Goal: Information Seeking & Learning: Learn about a topic

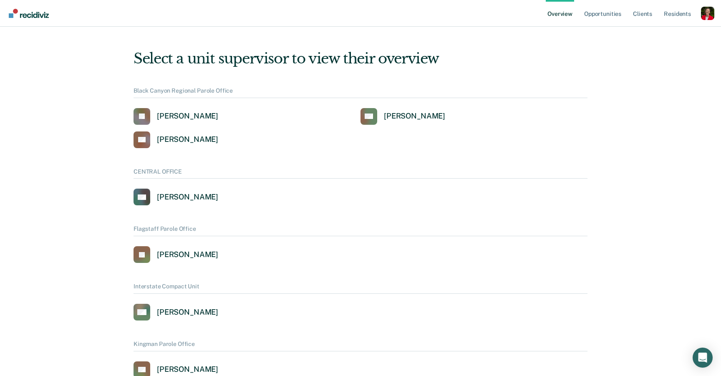
click at [709, 15] on div "Profile dropdown button" at bounding box center [707, 13] width 13 height 13
click at [660, 37] on link "Profile" at bounding box center [674, 38] width 54 height 7
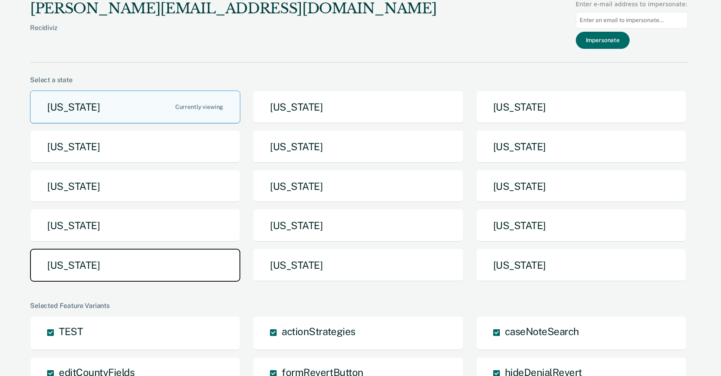
click at [156, 263] on button "Tennessee" at bounding box center [135, 265] width 210 height 33
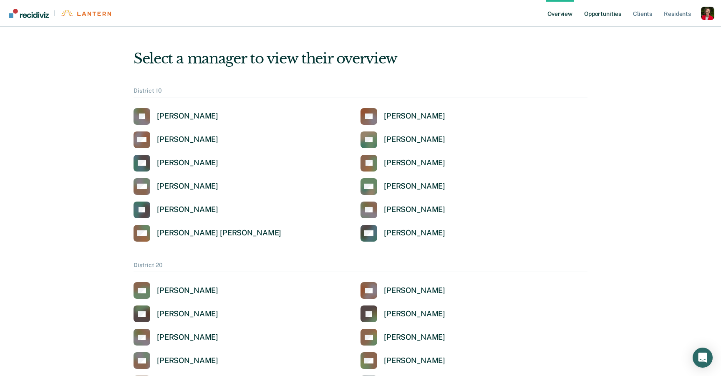
click at [601, 17] on link "Opportunities" at bounding box center [603, 13] width 40 height 27
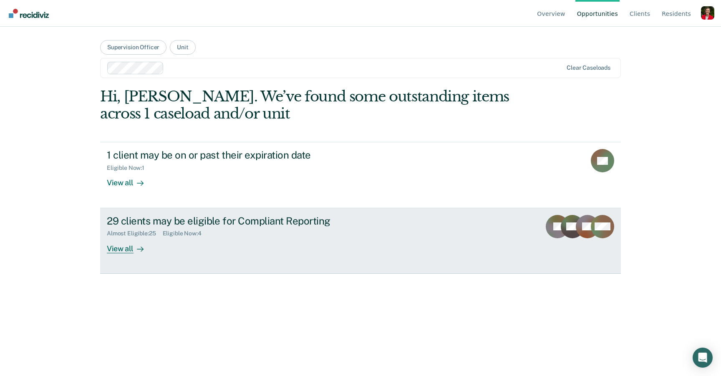
click at [159, 251] on div "29 clients may be eligible for Compliant Reporting Almost Eligible : 25 Eligibl…" at bounding box center [263, 234] width 313 height 38
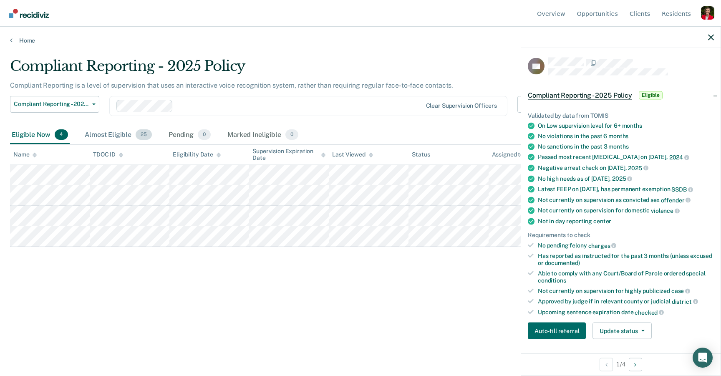
click at [108, 136] on div "Almost Eligible 25" at bounding box center [118, 135] width 71 height 18
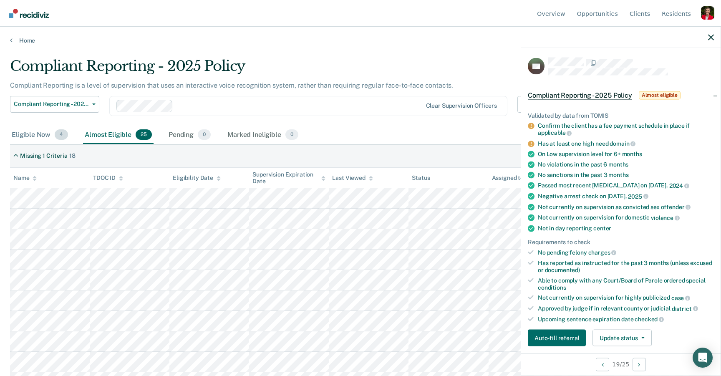
click at [38, 131] on div "Eligible Now 4" at bounding box center [40, 135] width 60 height 18
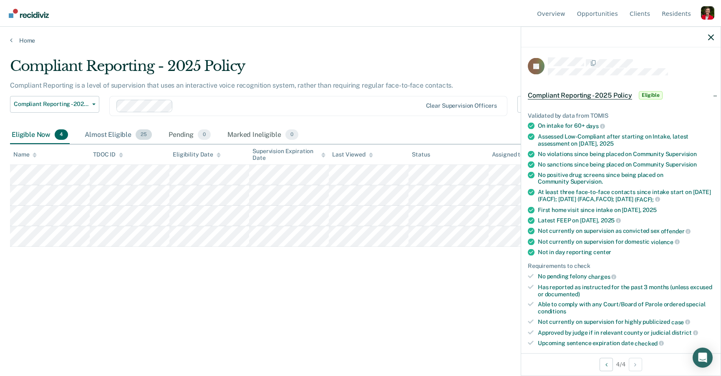
click at [112, 132] on div "Almost Eligible 25" at bounding box center [118, 135] width 71 height 18
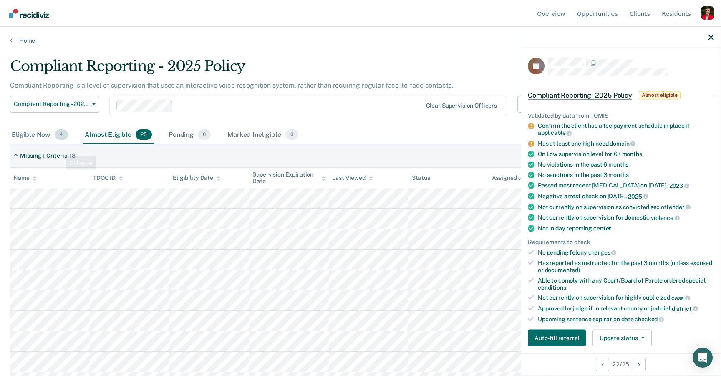
click at [42, 134] on div "Eligible Now 4" at bounding box center [40, 135] width 60 height 18
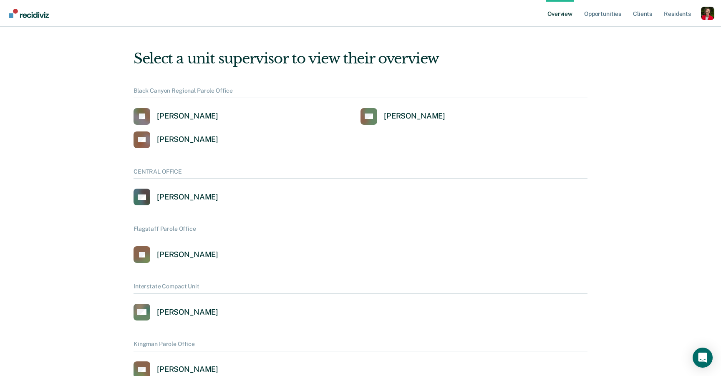
click at [707, 14] on div "Profile dropdown button" at bounding box center [707, 13] width 13 height 13
click at [643, 33] on link "Profile" at bounding box center [674, 33] width 67 height 7
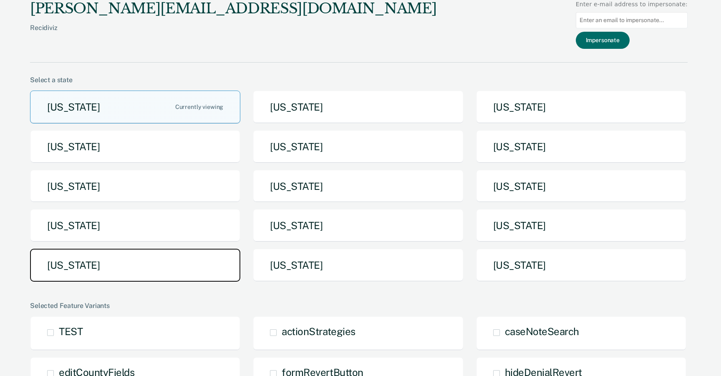
click at [186, 269] on button "Tennessee" at bounding box center [135, 265] width 210 height 33
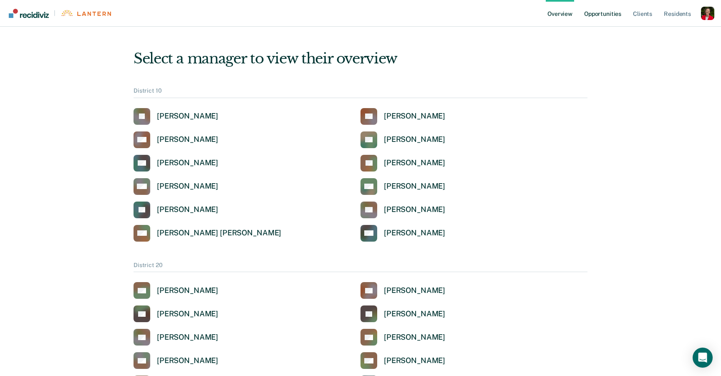
click at [611, 15] on link "Opportunities" at bounding box center [603, 13] width 40 height 27
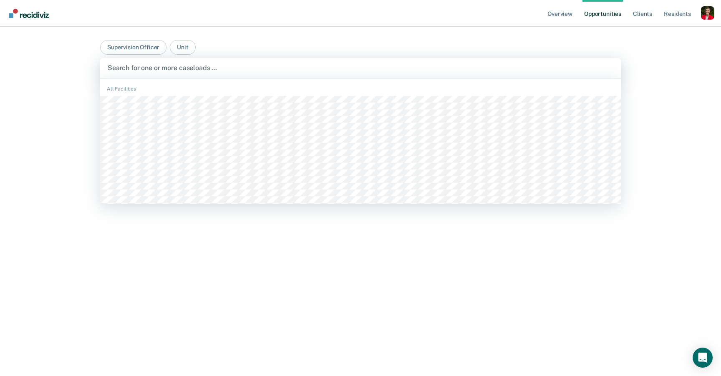
click at [151, 74] on div "Search for one or more caseloads …" at bounding box center [360, 68] width 521 height 20
type input "keis"
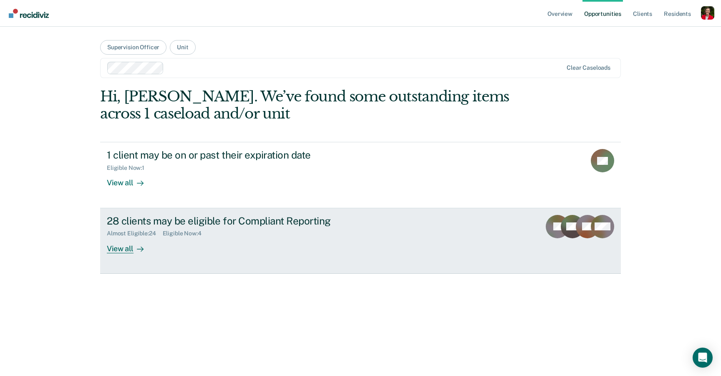
click at [161, 233] on div "Almost Eligible : 24" at bounding box center [135, 233] width 56 height 7
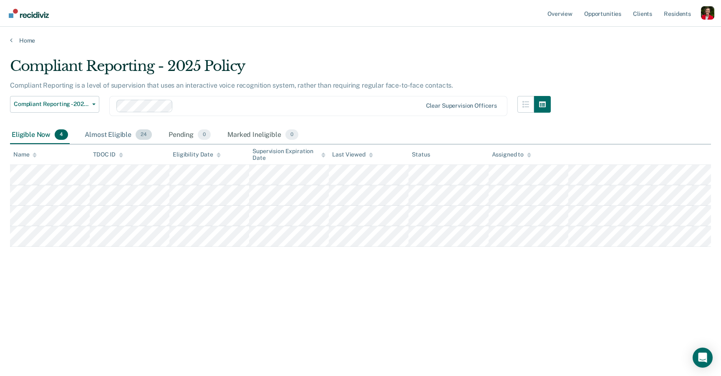
click at [110, 139] on div "Almost Eligible 24" at bounding box center [118, 135] width 71 height 18
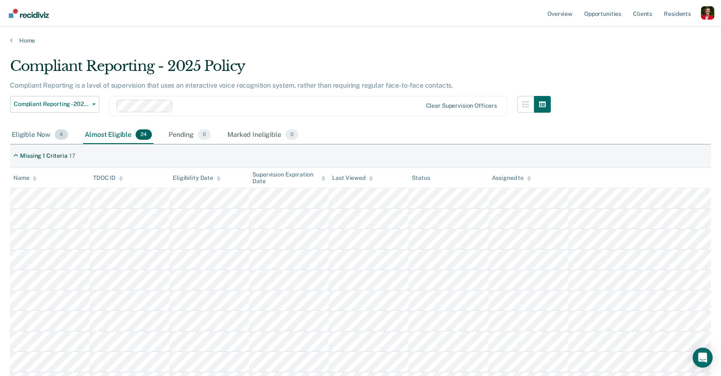
click at [39, 139] on div "Eligible Now 4" at bounding box center [40, 135] width 60 height 18
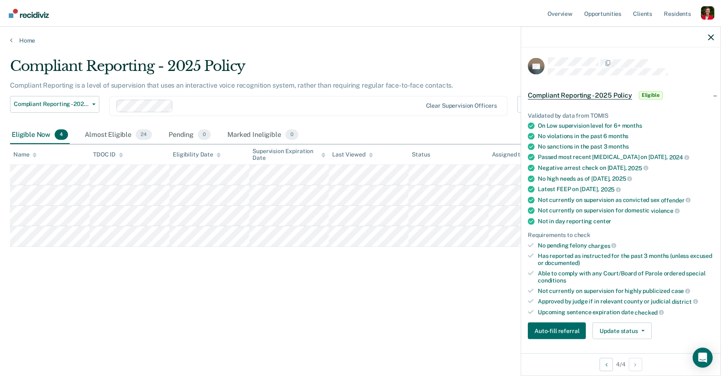
click at [176, 301] on div "Compliant Reporting - 2025 Policy Compliant Reporting is a level of supervision…" at bounding box center [360, 186] width 701 height 256
click at [107, 129] on div "Almost Eligible 24" at bounding box center [118, 135] width 71 height 18
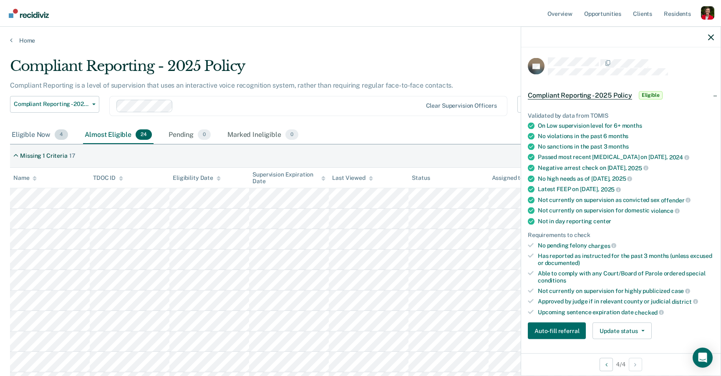
click at [45, 134] on div "Eligible Now 4" at bounding box center [40, 135] width 60 height 18
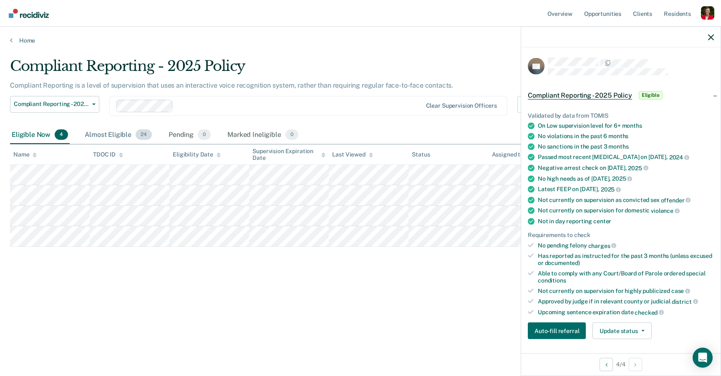
click at [106, 133] on div "Almost Eligible 24" at bounding box center [118, 135] width 71 height 18
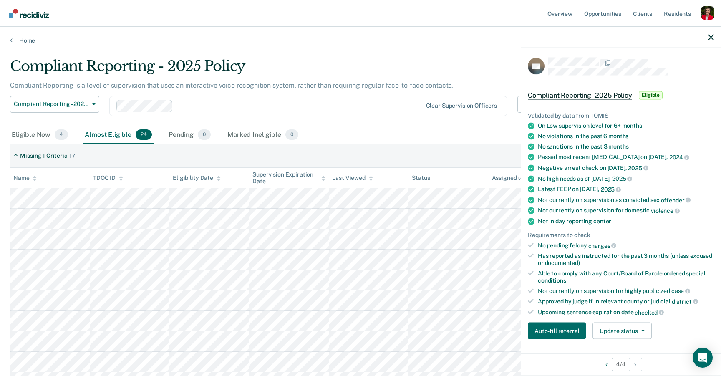
click at [714, 38] on div at bounding box center [620, 37] width 199 height 21
click at [713, 36] on icon "button" at bounding box center [711, 37] width 6 height 6
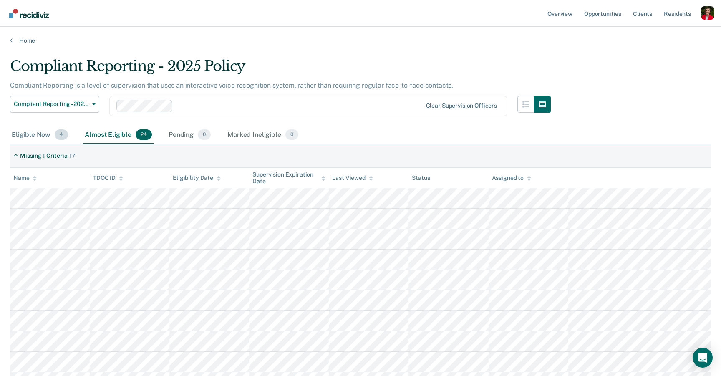
click at [42, 135] on div "Eligible Now 4" at bounding box center [40, 135] width 60 height 18
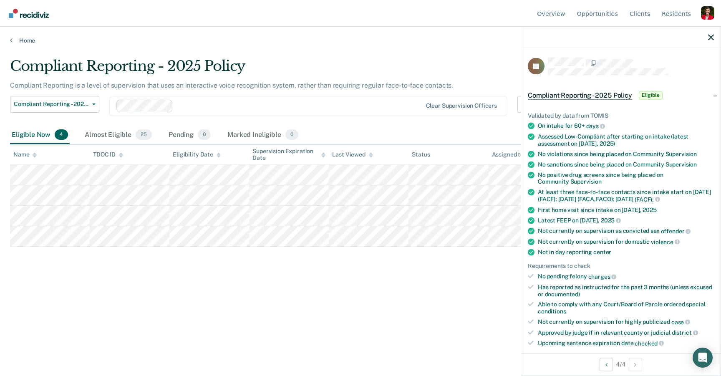
click at [595, 96] on span "Compliant Reporting - 2025 Policy" at bounding box center [580, 95] width 104 height 8
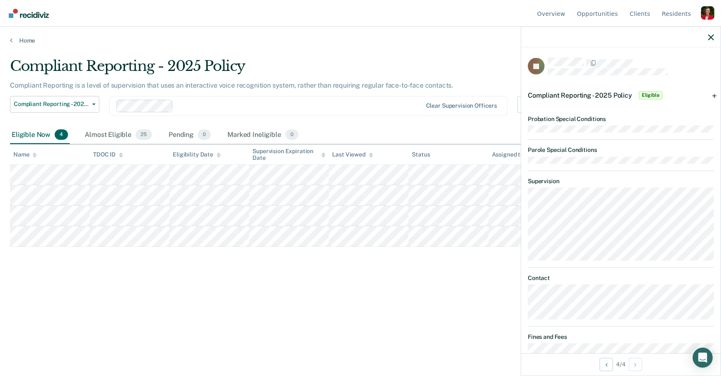
click at [593, 98] on div "Compliant Reporting - 2025 Policy Eligible" at bounding box center [596, 94] width 136 height 13
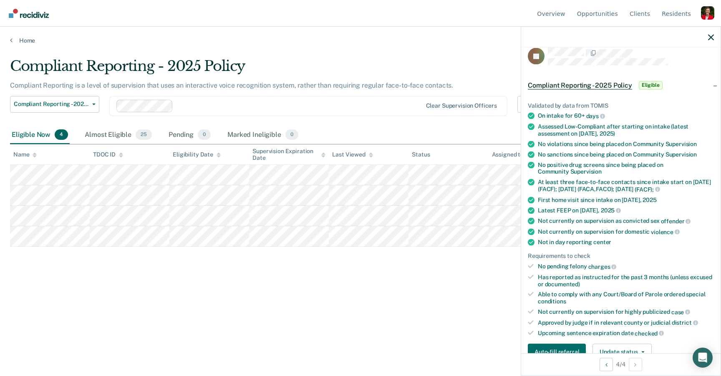
scroll to position [11, 0]
click at [103, 136] on div "Almost Eligible 25" at bounding box center [118, 135] width 71 height 18
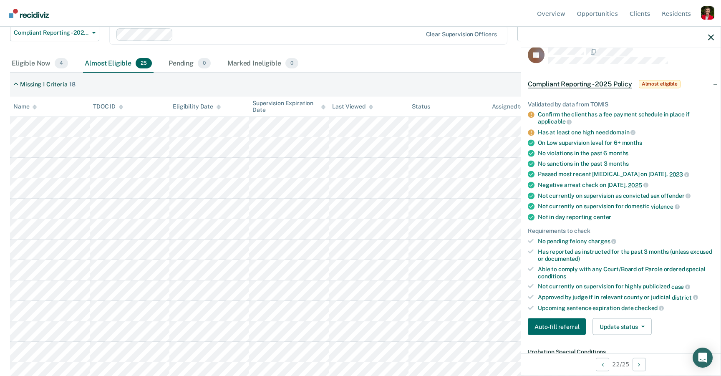
scroll to position [0, 0]
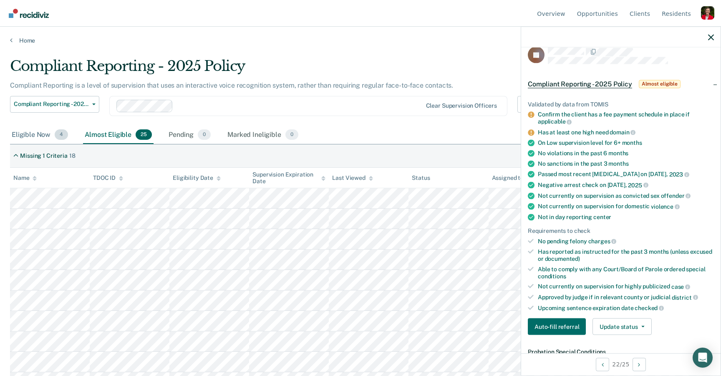
click at [43, 131] on div "Eligible Now 4" at bounding box center [40, 135] width 60 height 18
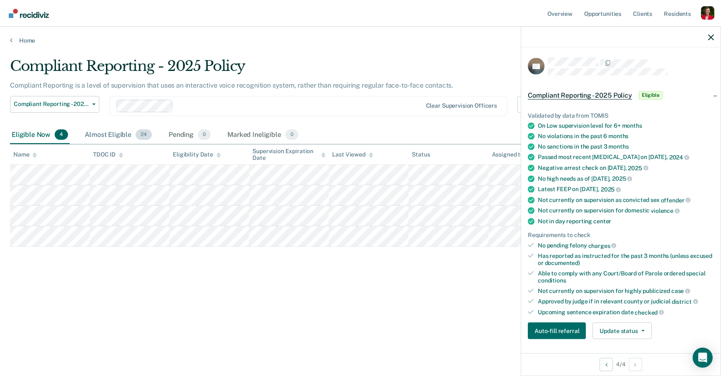
click at [94, 134] on div "Almost Eligible 24" at bounding box center [118, 135] width 71 height 18
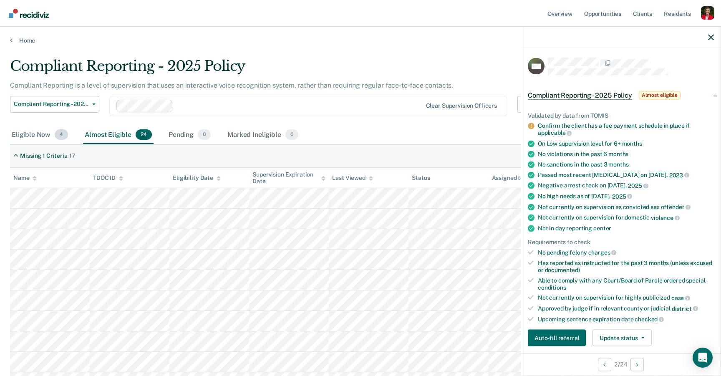
click at [42, 134] on div "Eligible Now 4" at bounding box center [40, 135] width 60 height 18
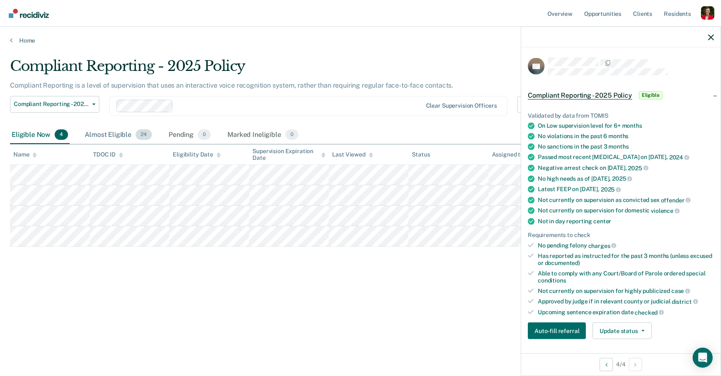
click at [91, 134] on div "Almost Eligible 24" at bounding box center [118, 135] width 71 height 18
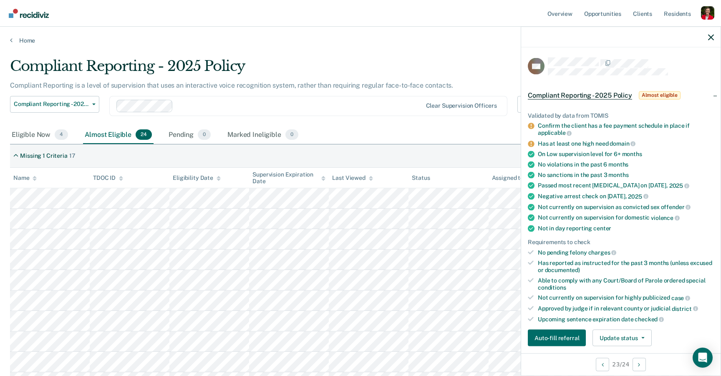
click at [182, 105] on div at bounding box center [299, 106] width 245 height 10
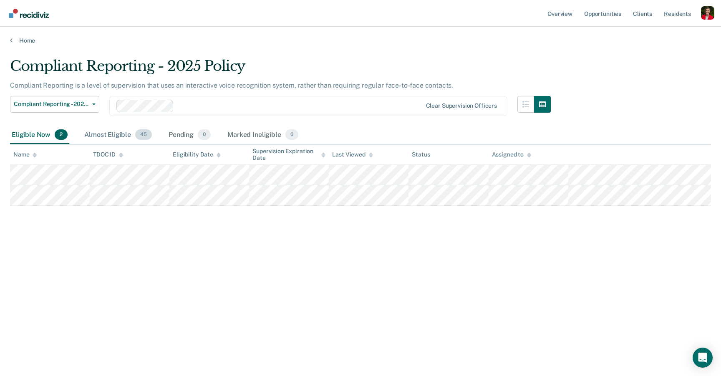
click at [108, 136] on div "Almost Eligible 45" at bounding box center [118, 135] width 71 height 18
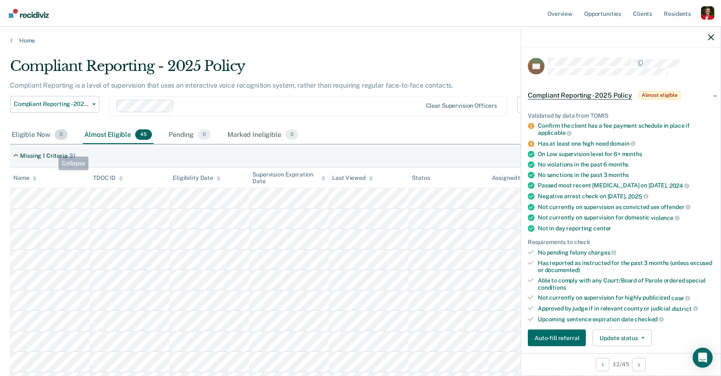
click at [44, 135] on div "Eligible Now 2" at bounding box center [39, 135] width 59 height 18
